Goal: Find specific page/section: Find specific page/section

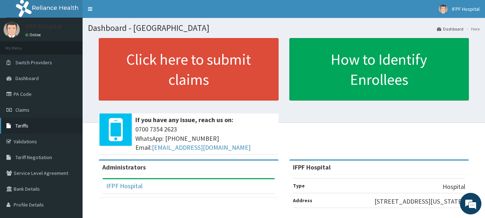
click at [28, 128] on link "Tariffs" at bounding box center [41, 126] width 83 height 16
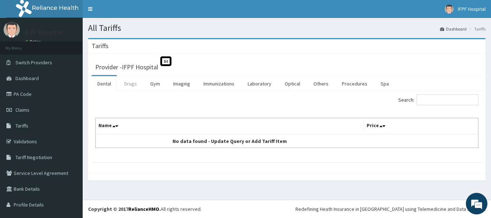
click at [132, 83] on link "Drugs" at bounding box center [131, 83] width 24 height 15
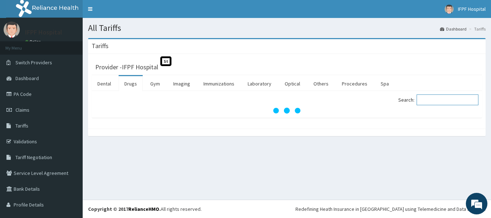
click at [431, 101] on input "Search:" at bounding box center [447, 99] width 62 height 11
click at [260, 84] on link "Laboratory" at bounding box center [259, 83] width 35 height 15
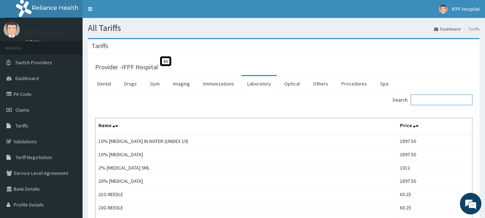
click at [428, 100] on input "Search:" at bounding box center [442, 99] width 62 height 11
click at [260, 82] on link "Laboratory" at bounding box center [259, 83] width 35 height 15
click at [444, 100] on input "Search:" at bounding box center [442, 99] width 62 height 11
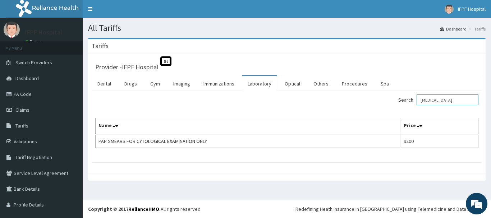
type input "pap smear"
click at [33, 88] on link "PA Code" at bounding box center [41, 94] width 83 height 16
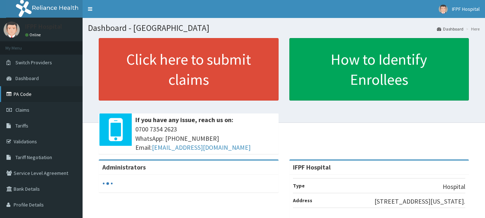
click at [18, 96] on link "PA Code" at bounding box center [41, 94] width 83 height 16
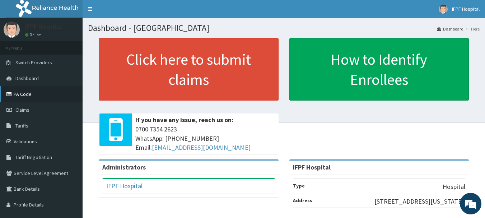
click at [66, 94] on link "PA Code" at bounding box center [41, 94] width 83 height 16
